Goal: Information Seeking & Learning: Learn about a topic

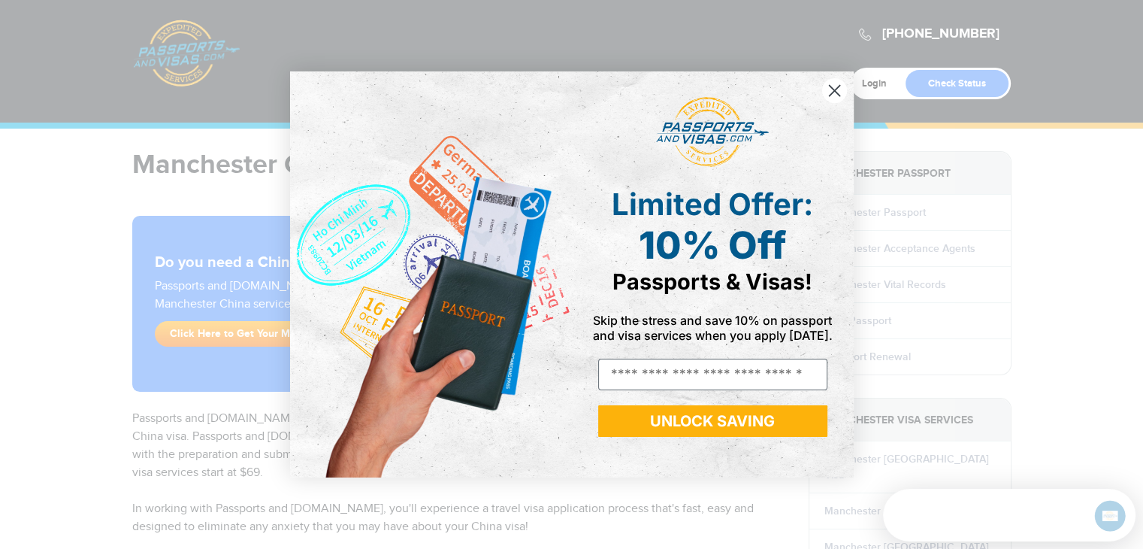
click at [837, 90] on circle "Close dialog" at bounding box center [834, 90] width 25 height 25
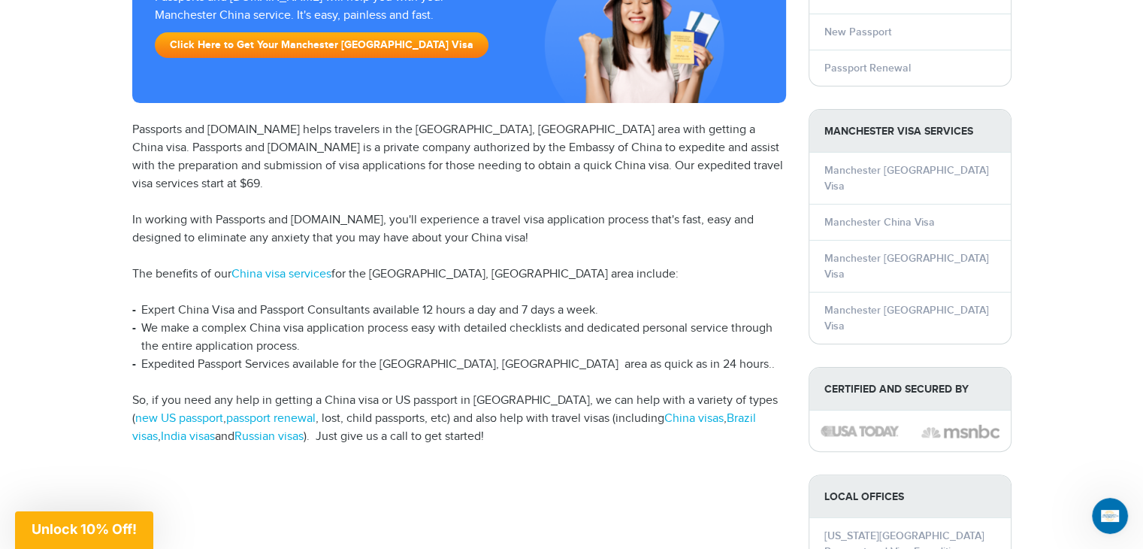
scroll to position [301, 0]
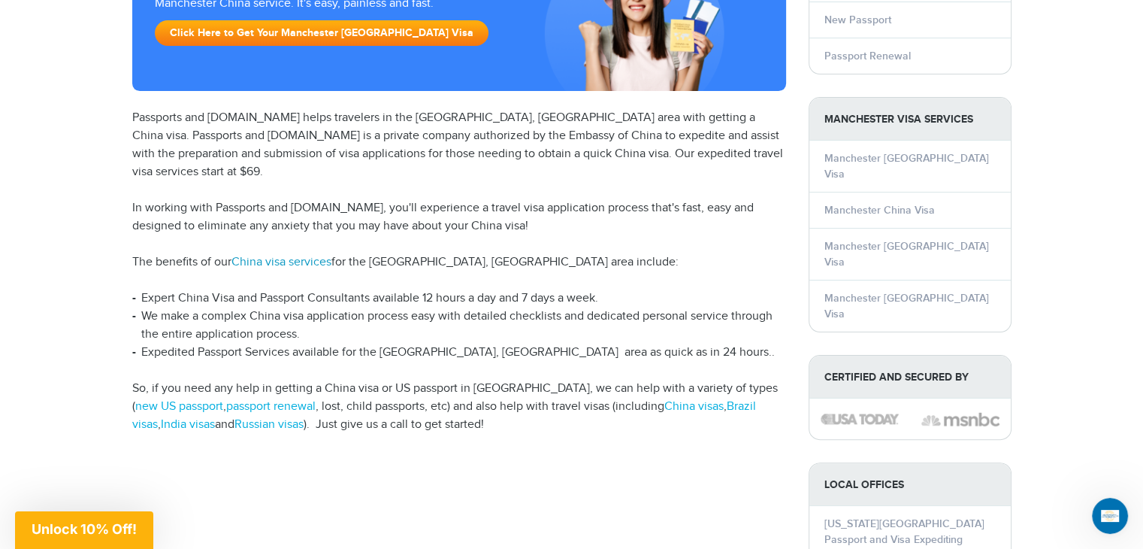
click at [292, 255] on link "China visa services" at bounding box center [282, 262] width 100 height 14
